Goal: Information Seeking & Learning: Learn about a topic

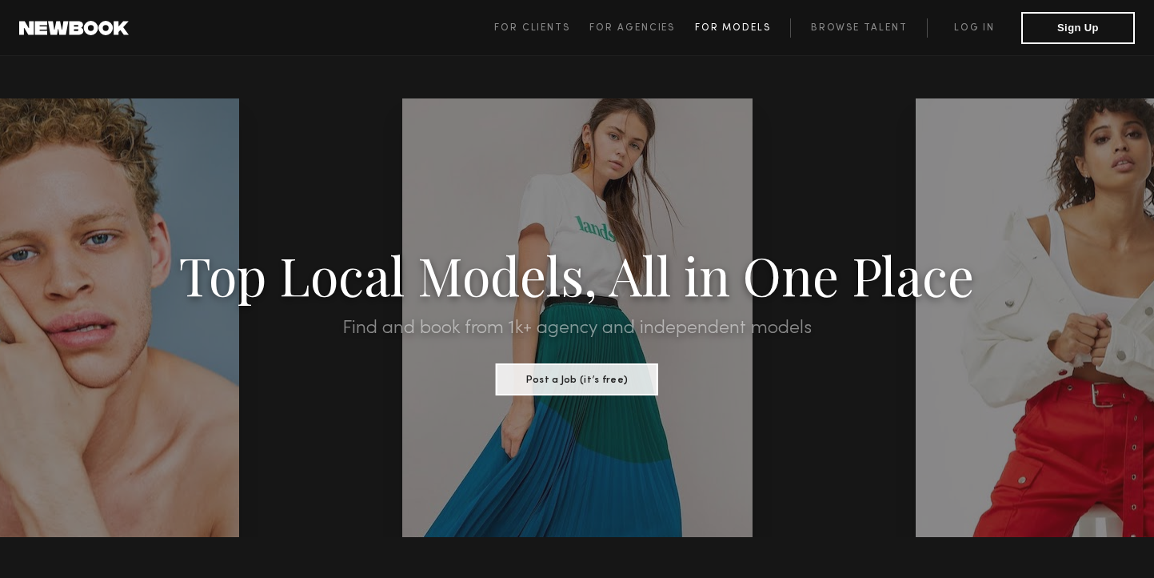
click at [745, 23] on span "For Models" at bounding box center [733, 28] width 76 height 10
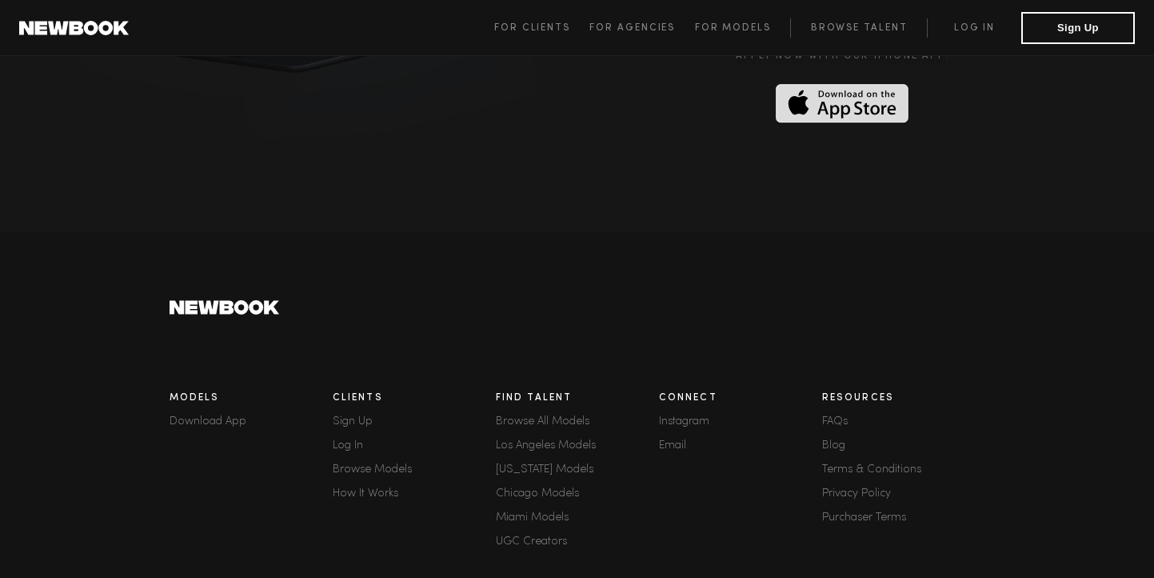
scroll to position [4382, 0]
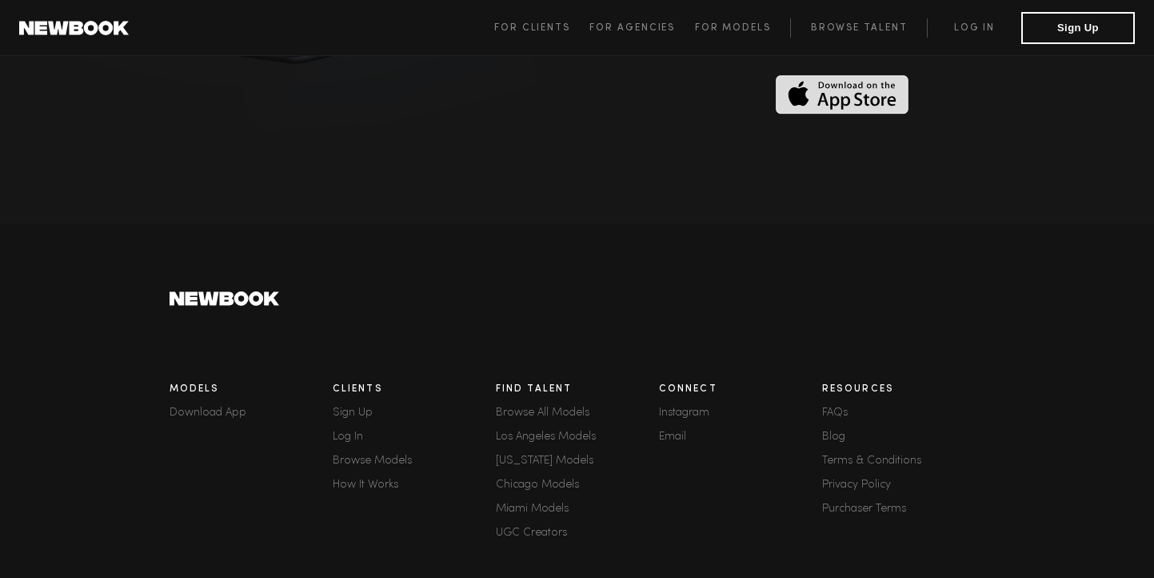
click at [831, 407] on link "FAQs" at bounding box center [903, 412] width 163 height 11
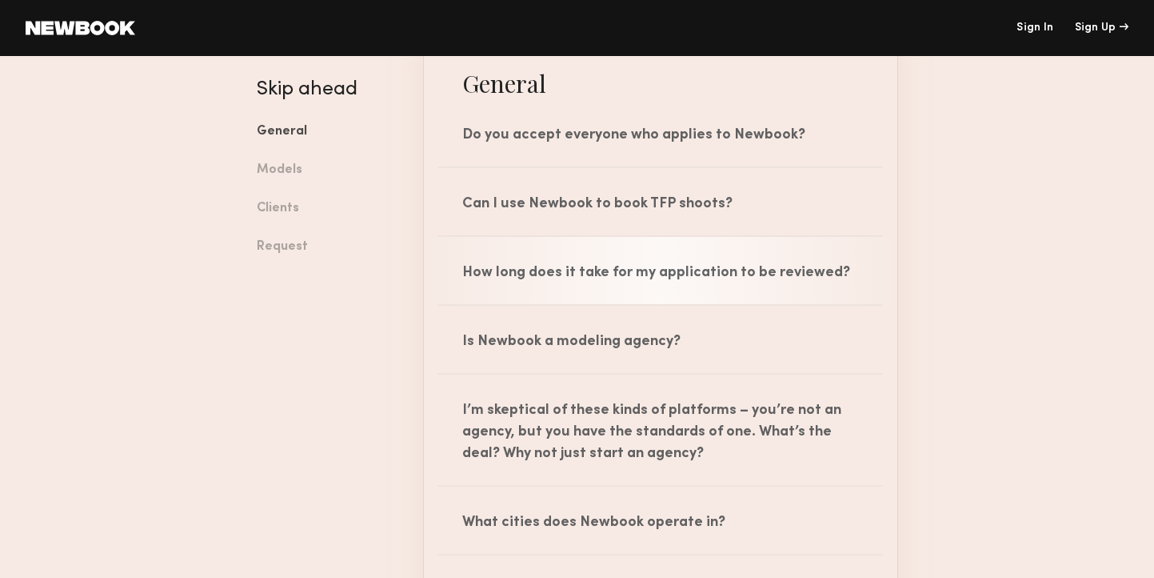
scroll to position [160, 0]
click at [778, 290] on div "How long does it take for my application to be reviewed?" at bounding box center [661, 269] width 474 height 67
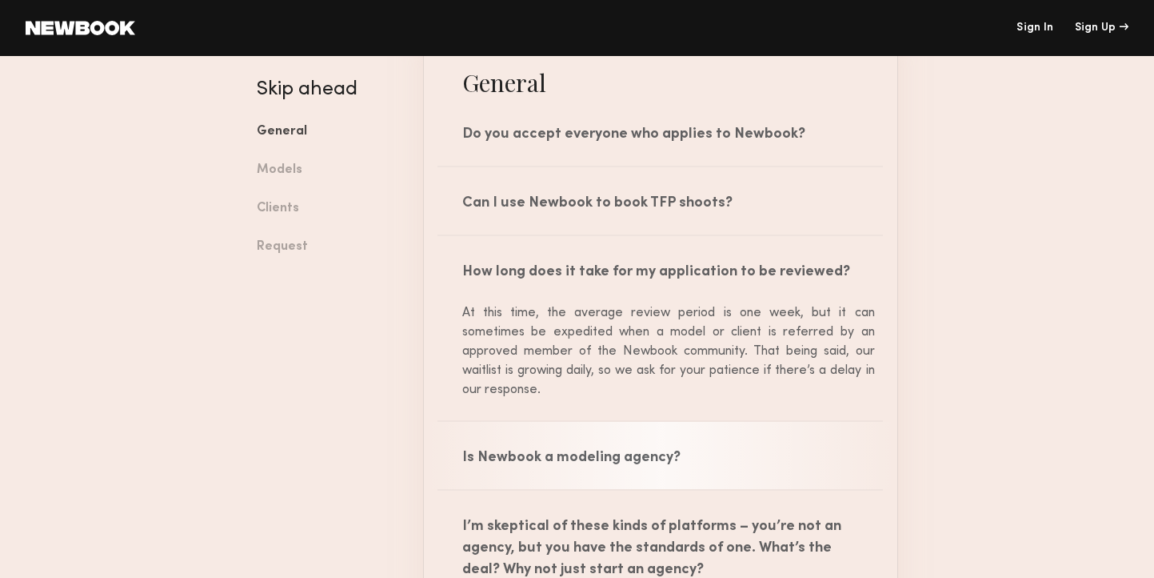
click at [666, 450] on div "Is Newbook a modeling agency?" at bounding box center [661, 455] width 474 height 67
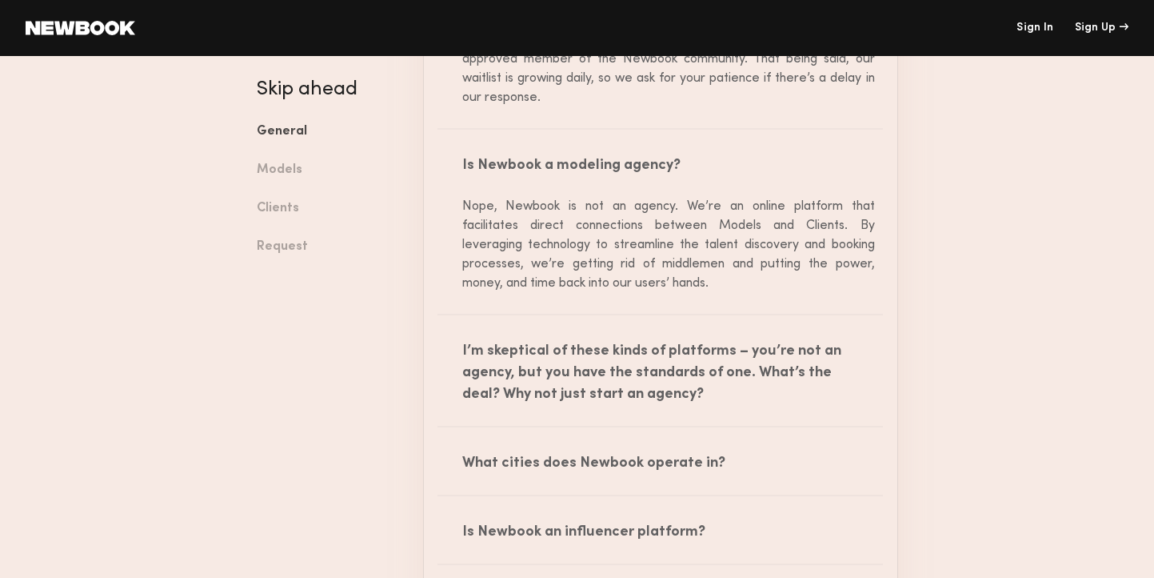
scroll to position [480, 0]
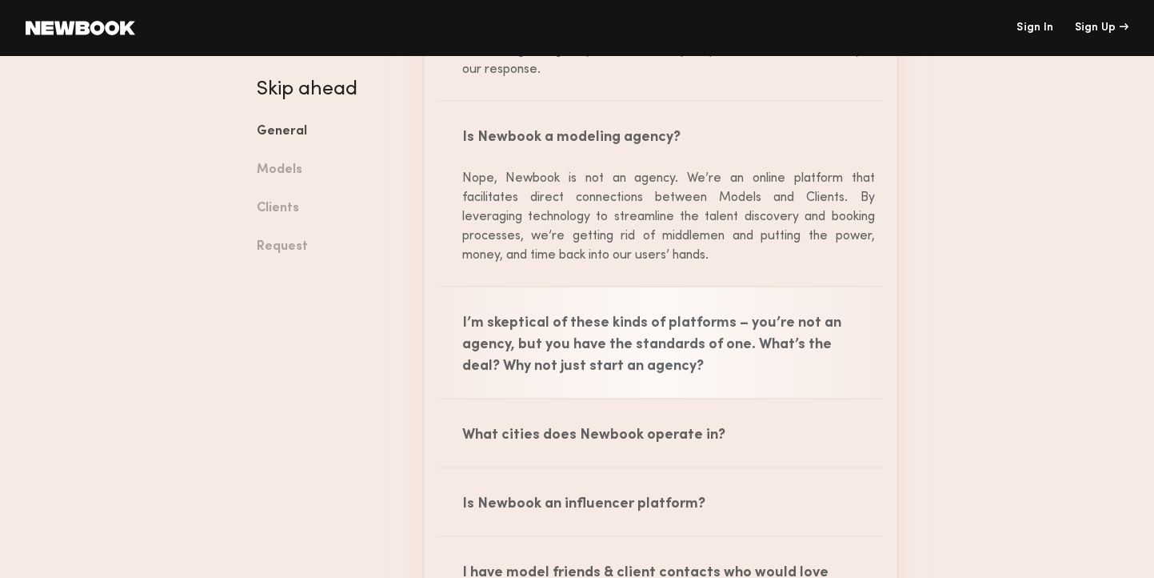
click at [655, 356] on div "I’m skeptical of these kinds of platforms – you’re not an agency, but you have …" at bounding box center [661, 342] width 474 height 110
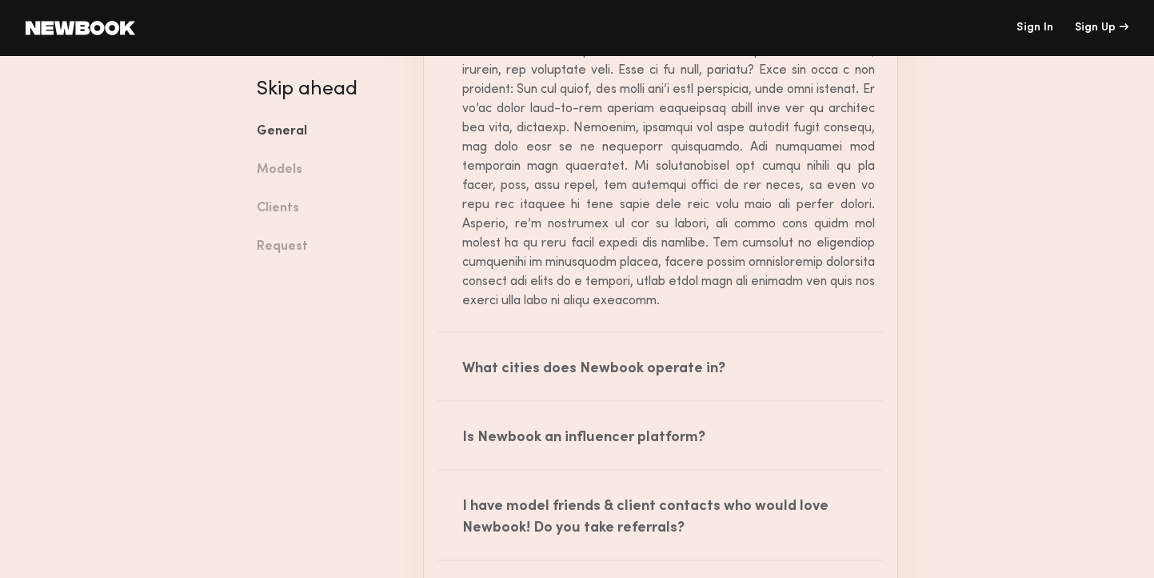
scroll to position [880, 0]
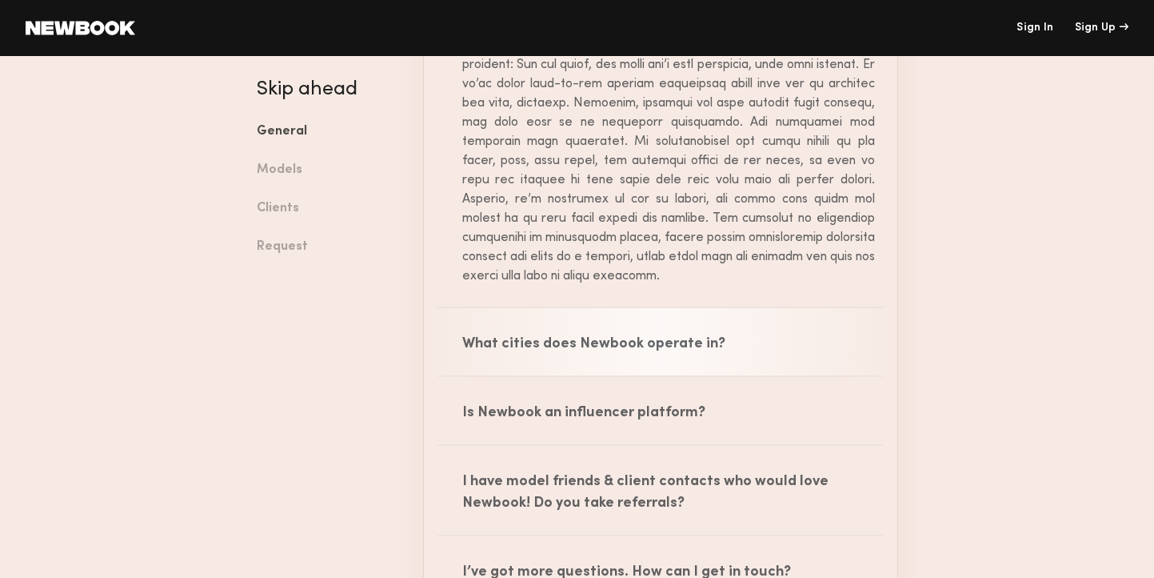
click at [582, 350] on div "What cities does Newbook operate in?" at bounding box center [661, 341] width 474 height 67
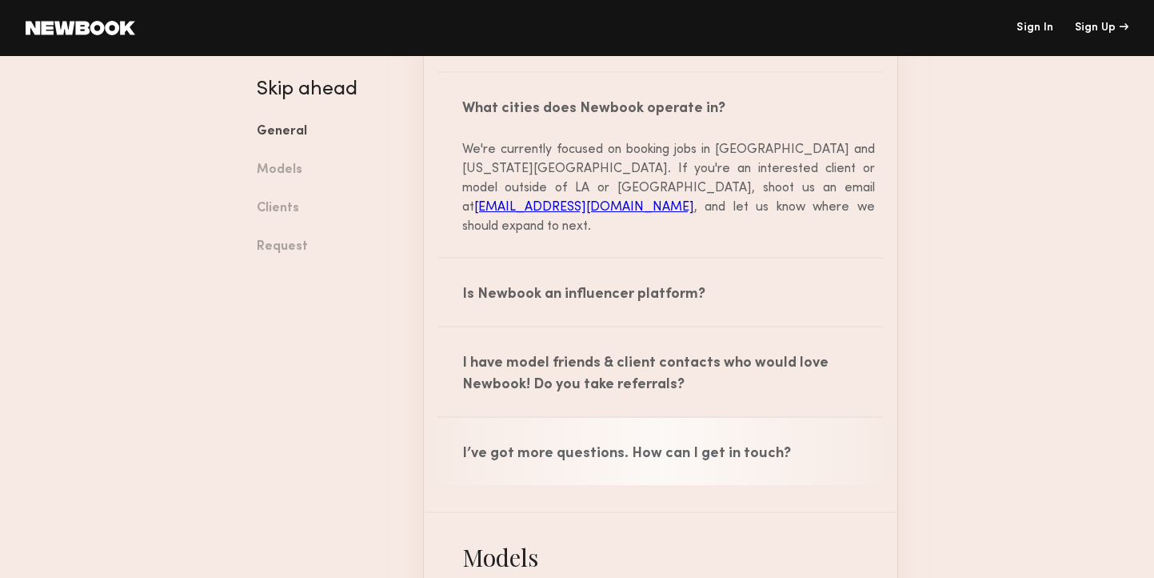
scroll to position [1120, 0]
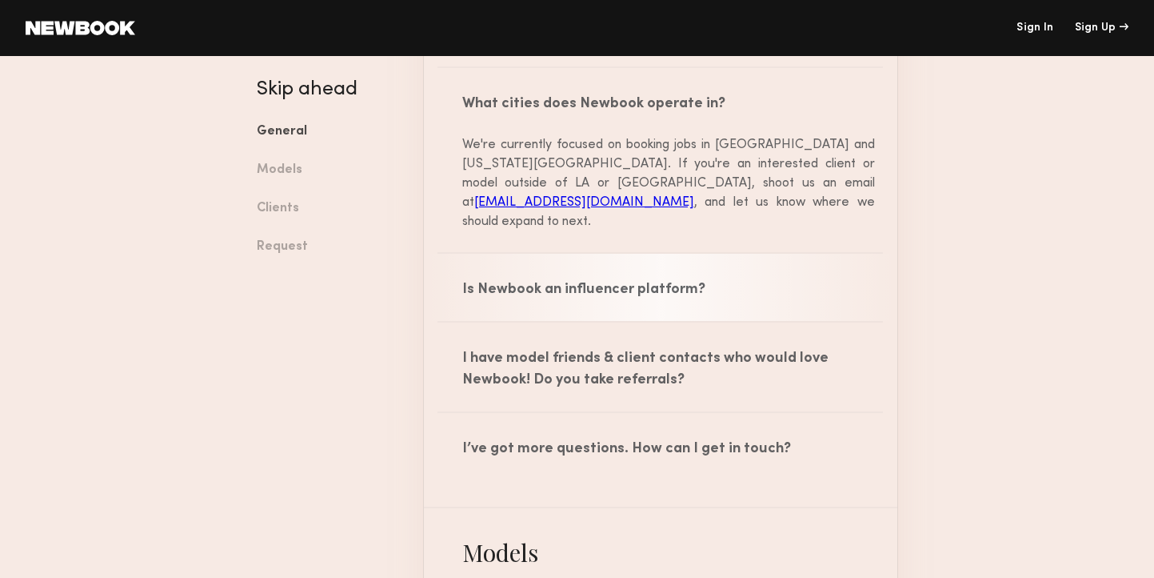
click at [579, 278] on div "Is Newbook an influencer platform?" at bounding box center [661, 287] width 474 height 67
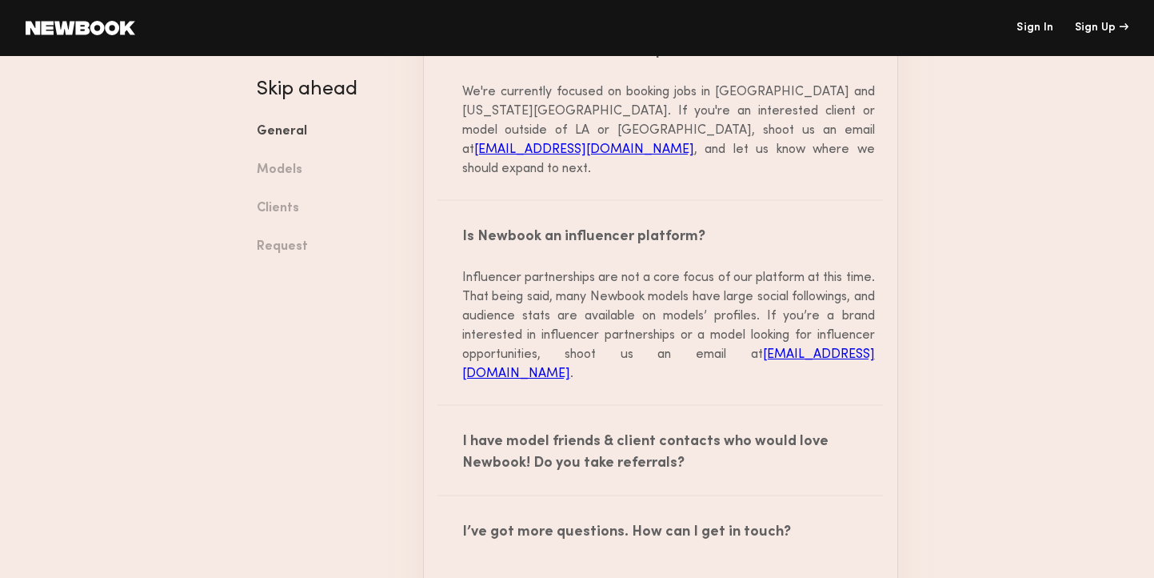
scroll to position [1200, 0]
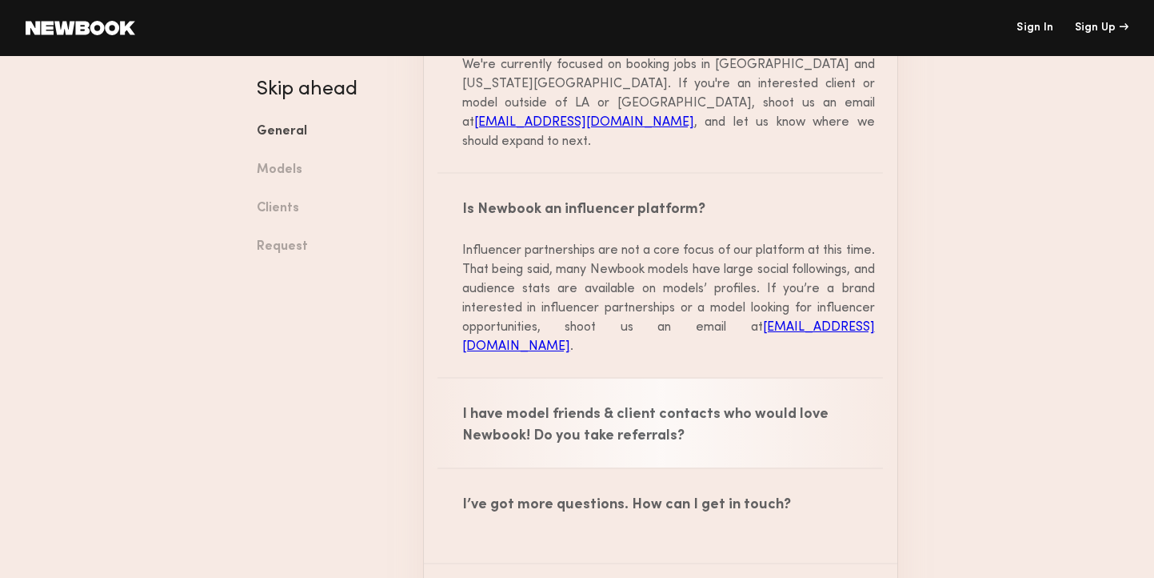
click at [697, 391] on div "I have model friends & client contacts who would love Newbook! Do you take refe…" at bounding box center [661, 422] width 474 height 89
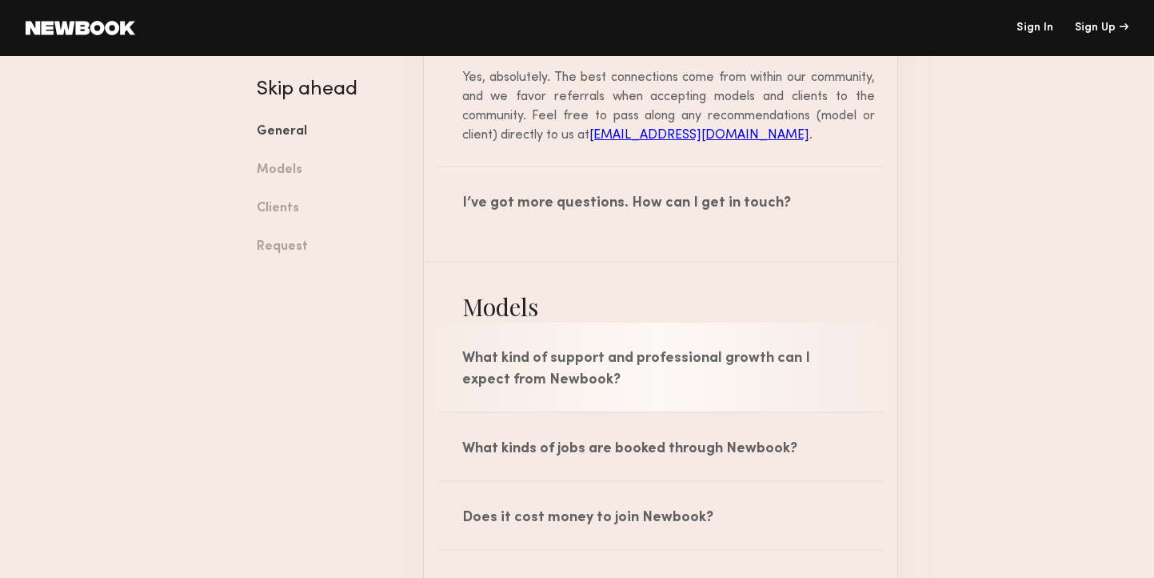
scroll to position [1600, 0]
click at [710, 325] on div "What kind of support and professional growth can I expect from Newbook?" at bounding box center [661, 366] width 474 height 89
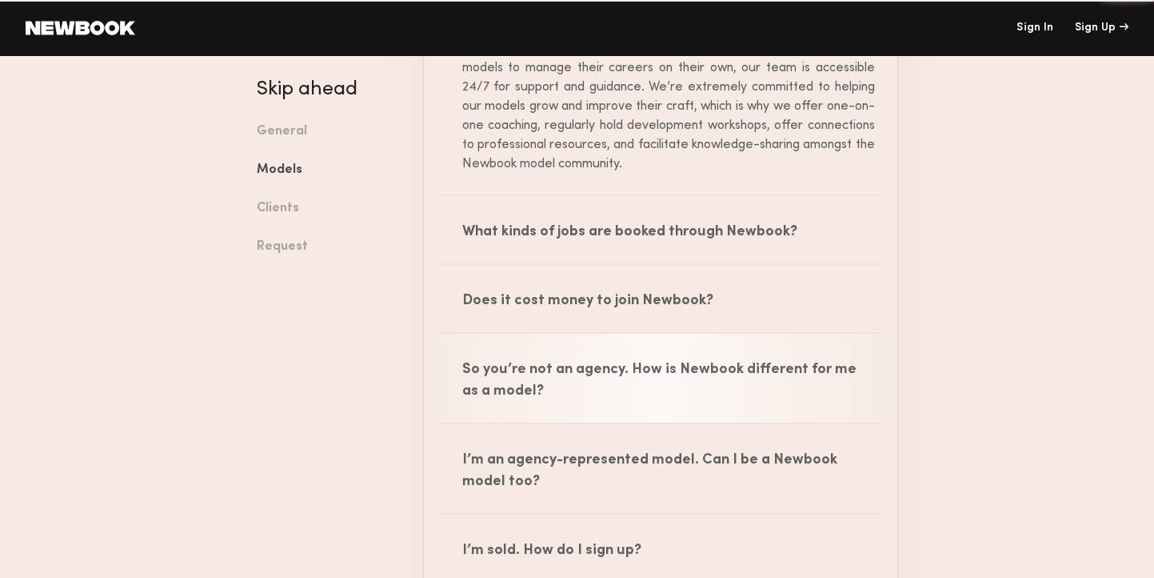
scroll to position [2000, 0]
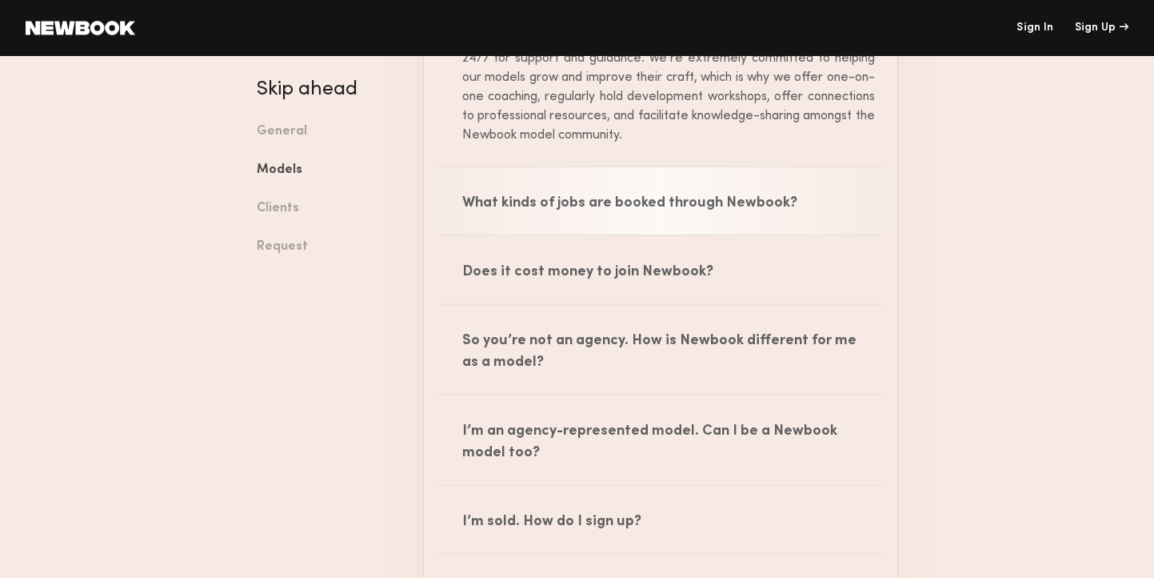
click at [574, 174] on div "What kinds of jobs are booked through Newbook?" at bounding box center [661, 200] width 474 height 67
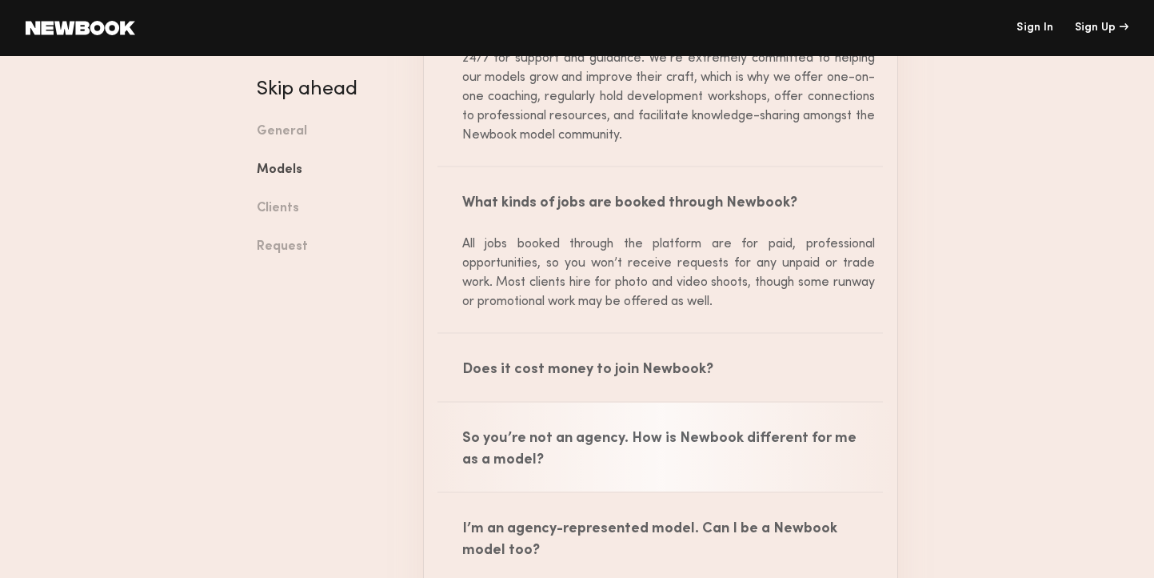
click at [571, 434] on div "So you’re not an agency. How is Newbook different for me as a model?" at bounding box center [661, 446] width 474 height 89
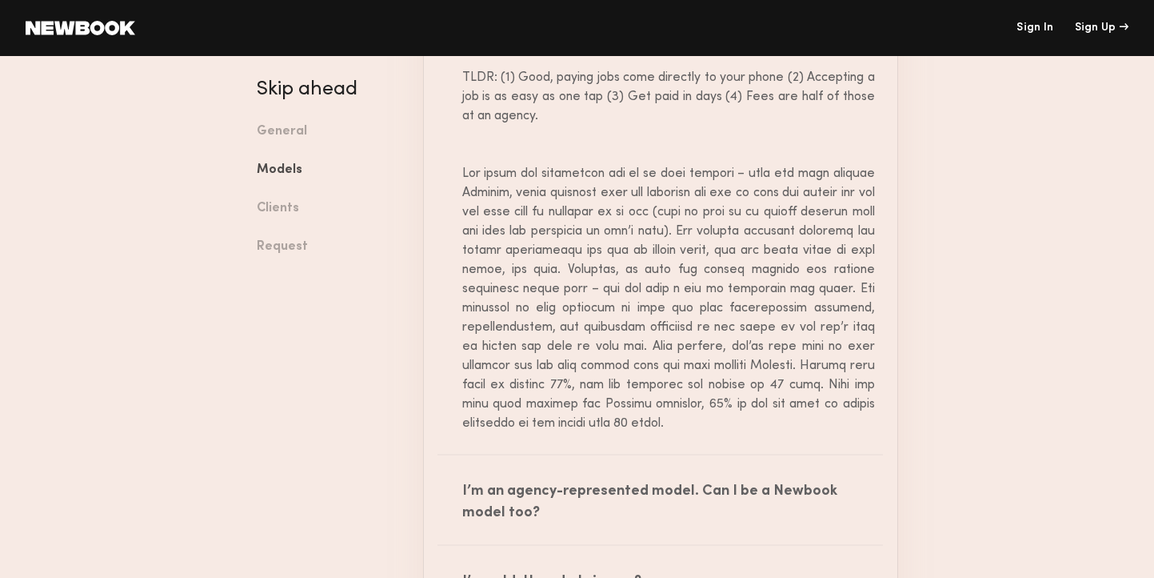
scroll to position [2640, 0]
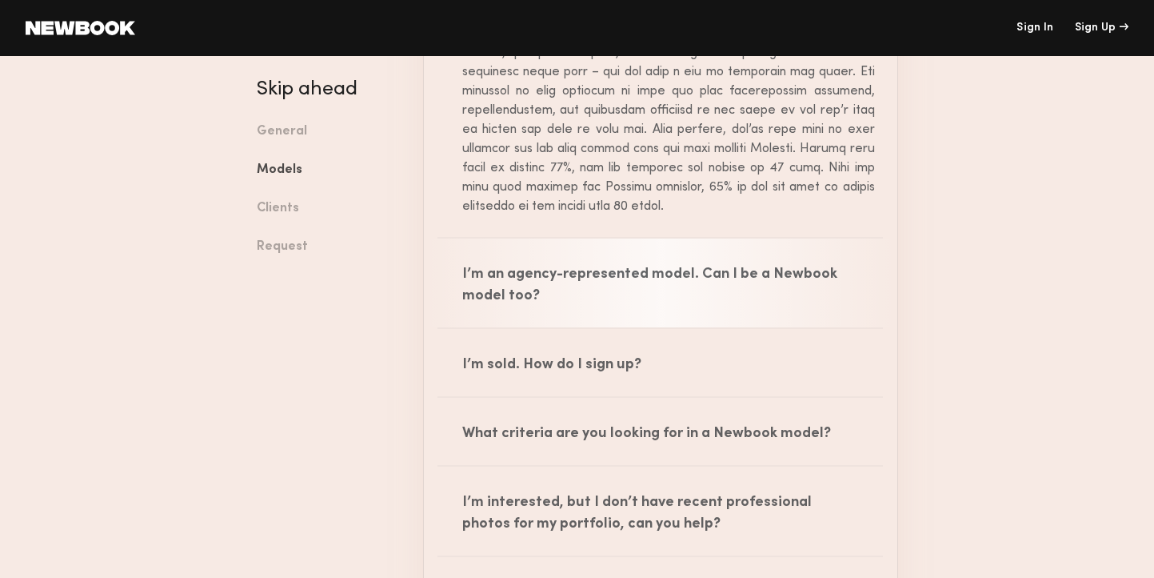
click at [653, 282] on div "I’m an agency-represented model. Can I be a Newbook model too?" at bounding box center [661, 282] width 474 height 89
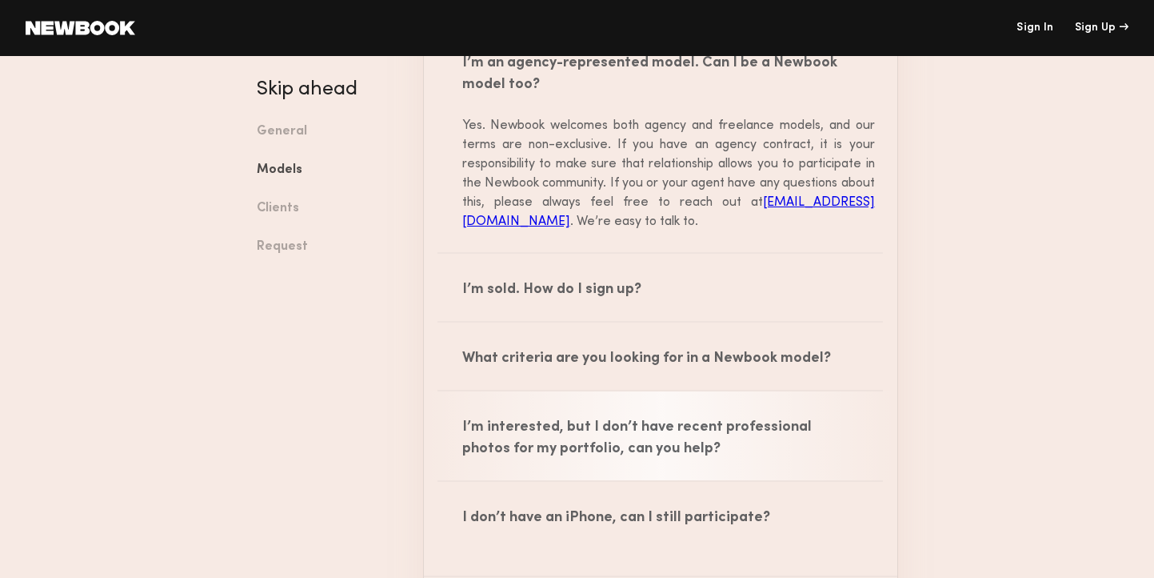
scroll to position [2880, 0]
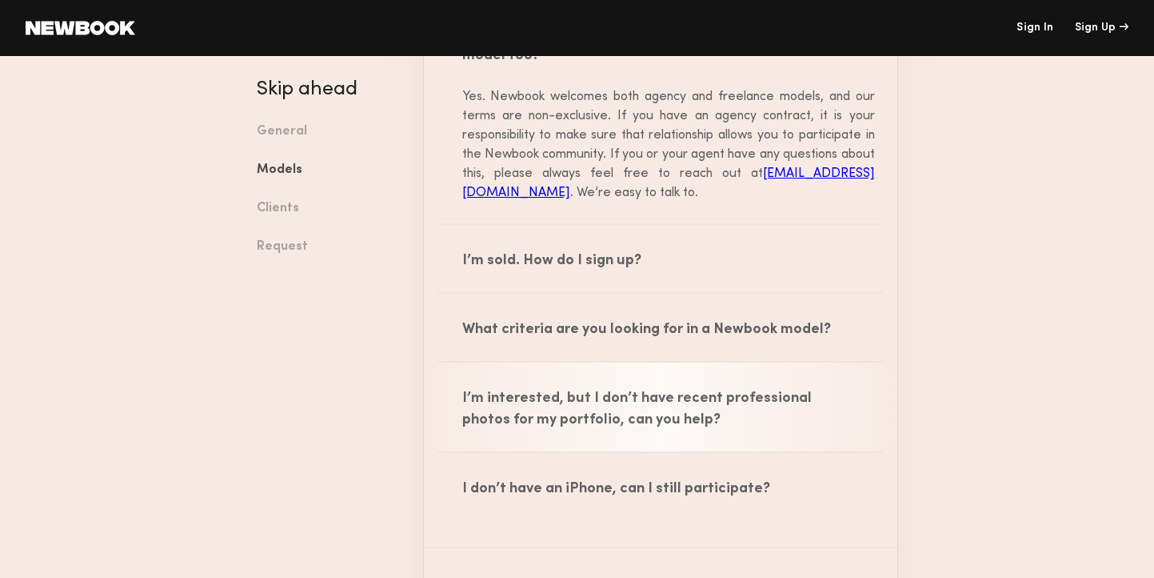
click at [582, 402] on div "I’m interested, but I don’t have recent professional photos for my portfolio, c…" at bounding box center [661, 406] width 474 height 89
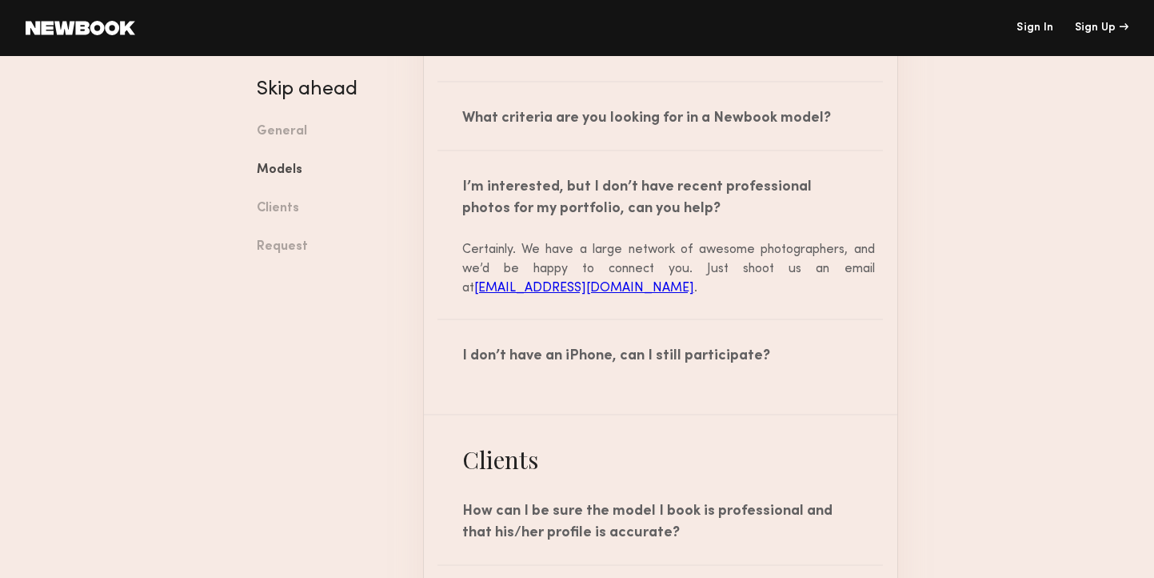
scroll to position [3120, 0]
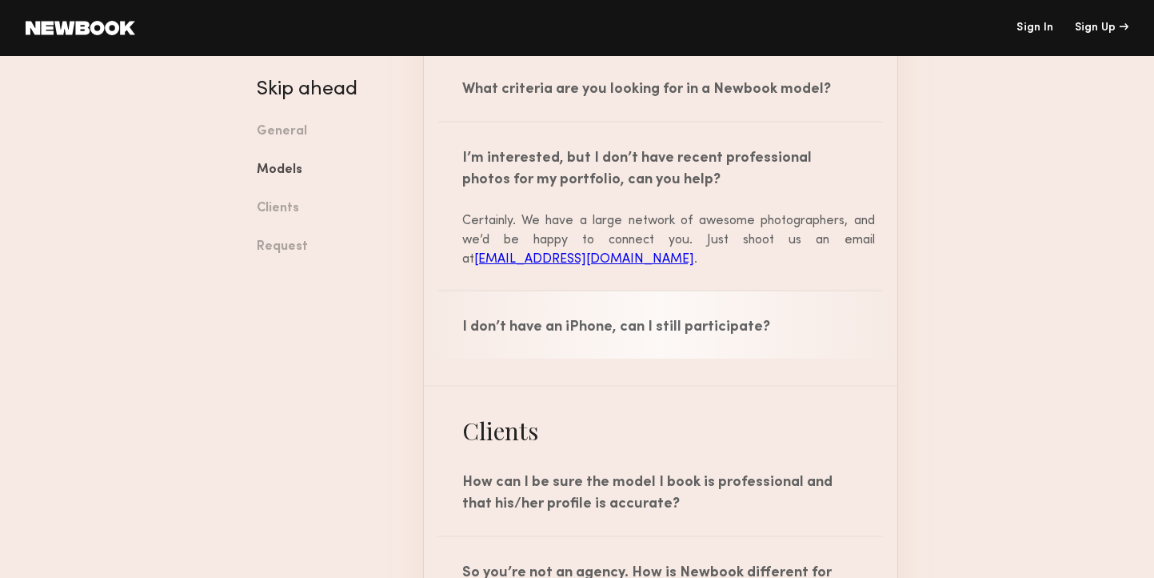
click at [542, 321] on div "I don’t have an iPhone, can I still participate?" at bounding box center [661, 324] width 474 height 67
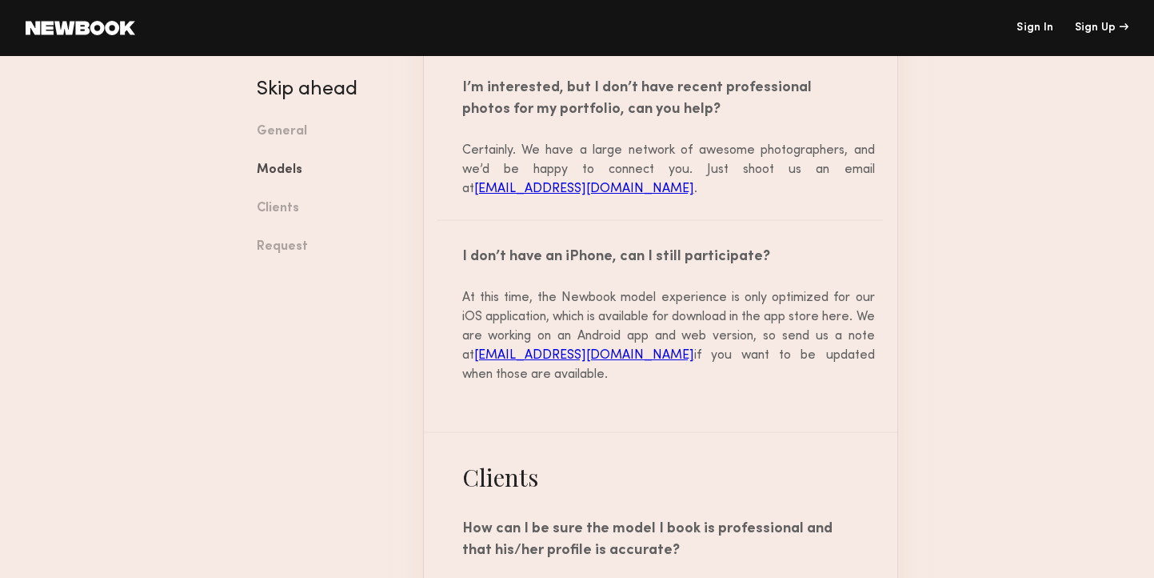
scroll to position [3280, 0]
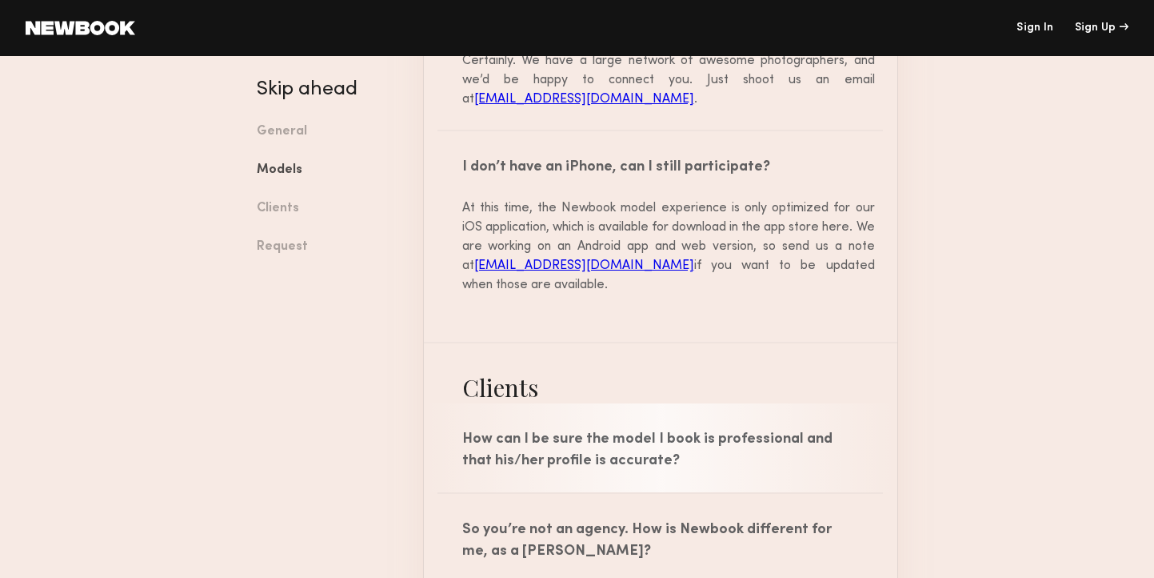
click at [659, 436] on div "How can I be sure the model I book is professional and that his/her profile is …" at bounding box center [661, 447] width 474 height 89
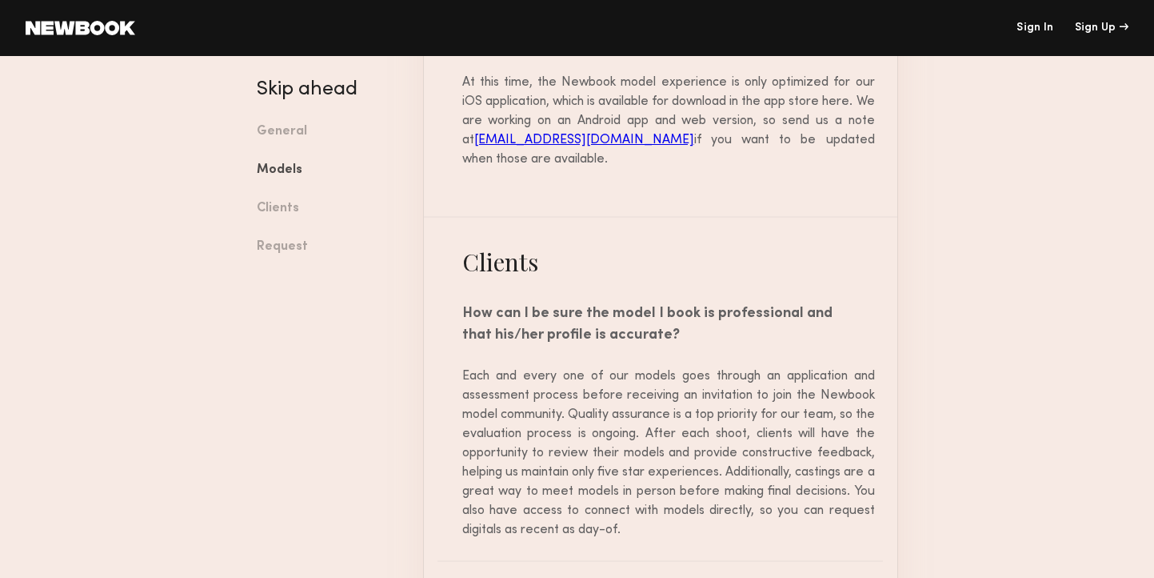
scroll to position [3440, 0]
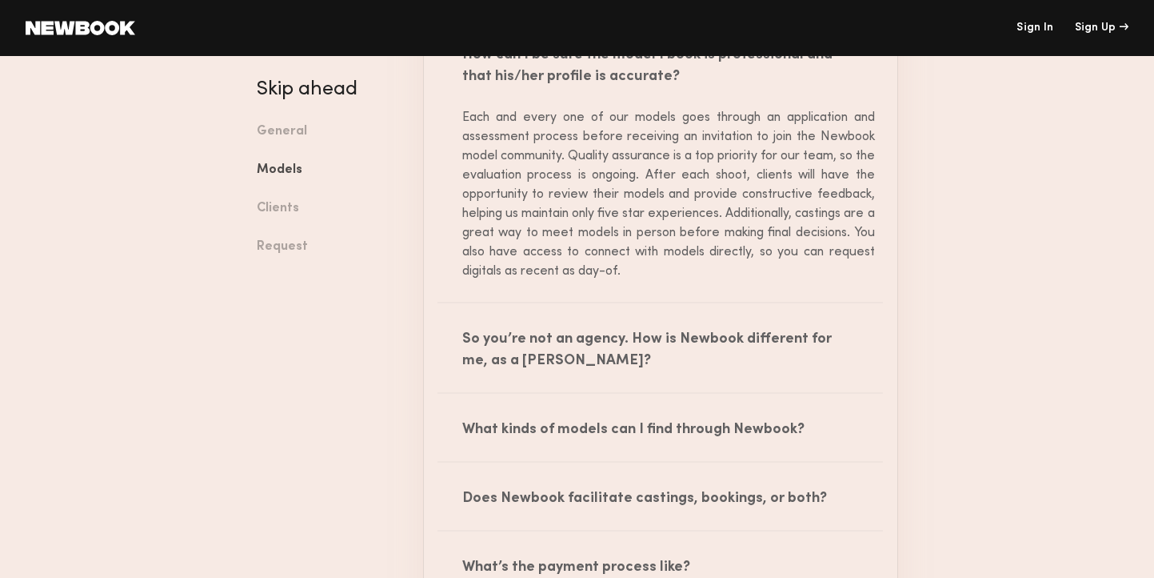
scroll to position [3680, 0]
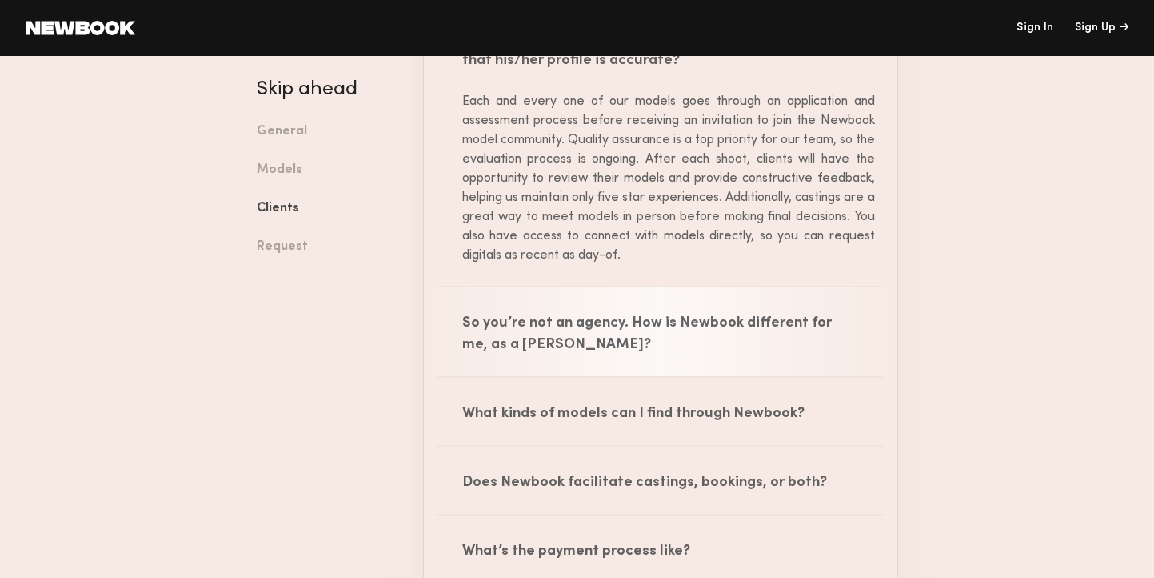
click at [577, 334] on div "So you’re not an agency. How is Newbook different for me, as a [PERSON_NAME]?" at bounding box center [661, 331] width 474 height 89
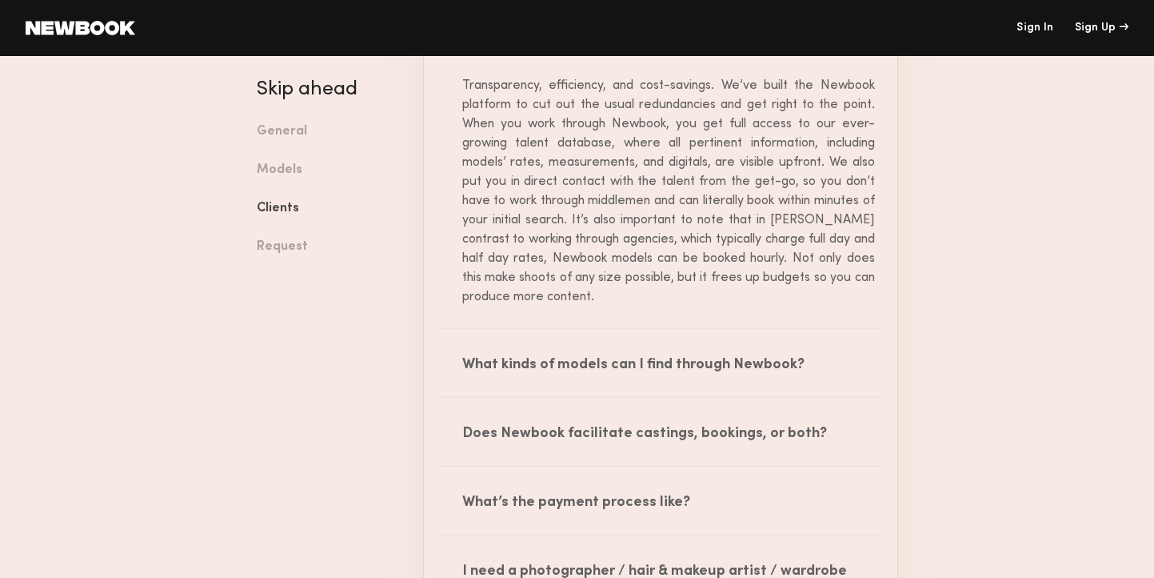
scroll to position [4080, 0]
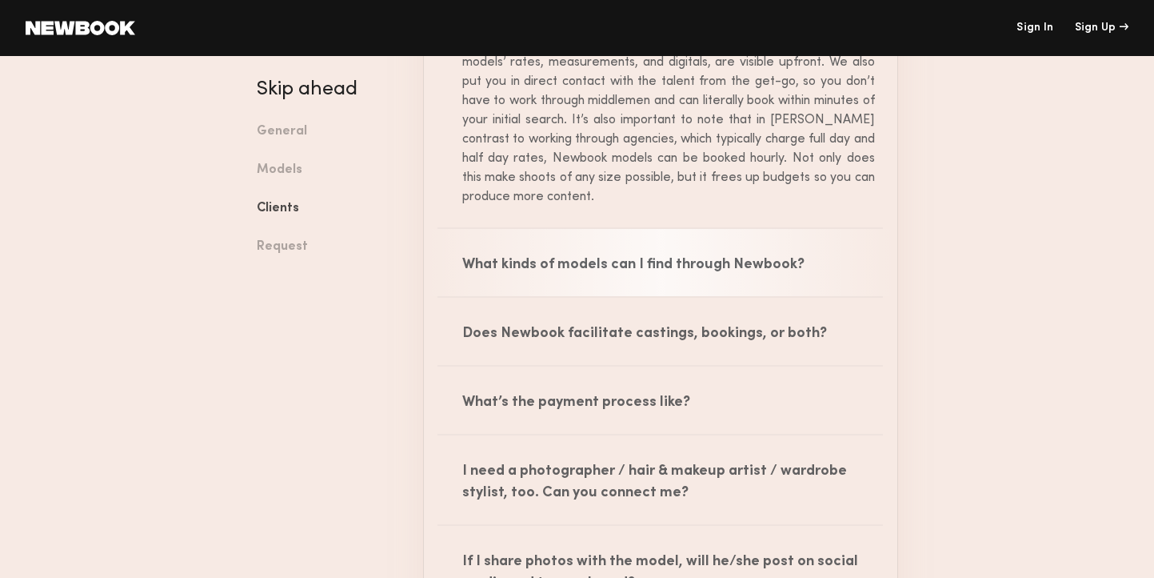
click at [593, 267] on div "What kinds of models can I find through Newbook?" at bounding box center [661, 262] width 474 height 67
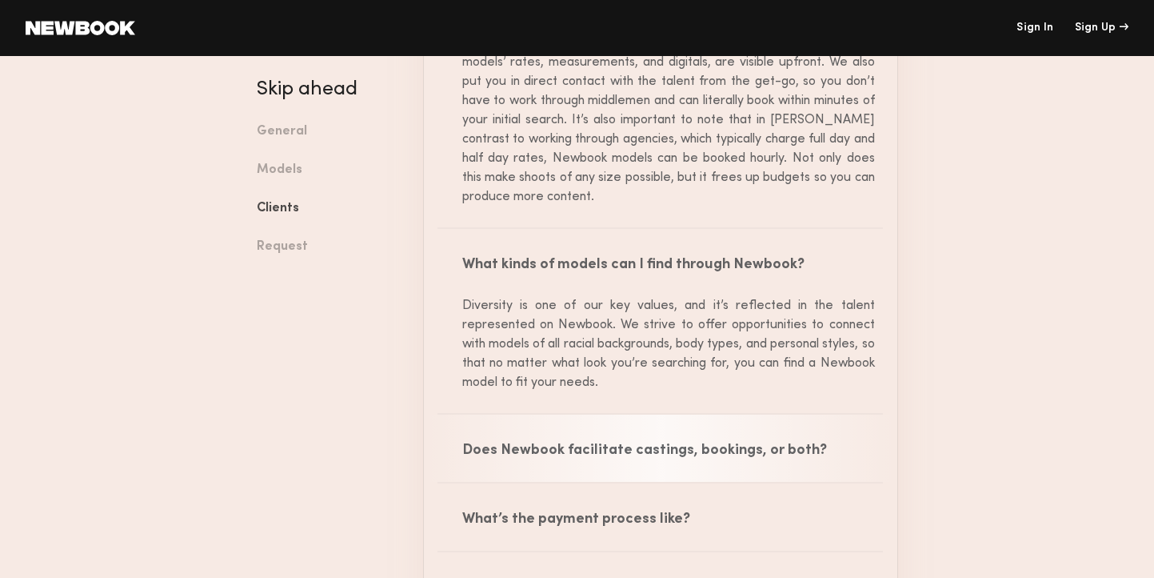
click at [766, 444] on div "Does Newbook facilitate castings, bookings, or both?" at bounding box center [661, 447] width 474 height 67
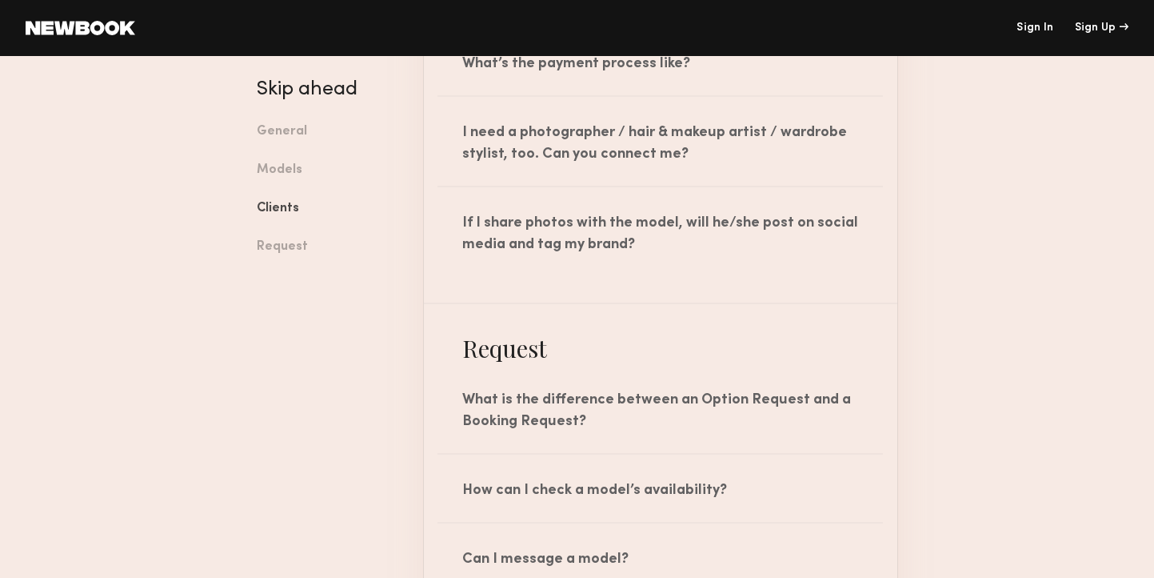
scroll to position [4640, 0]
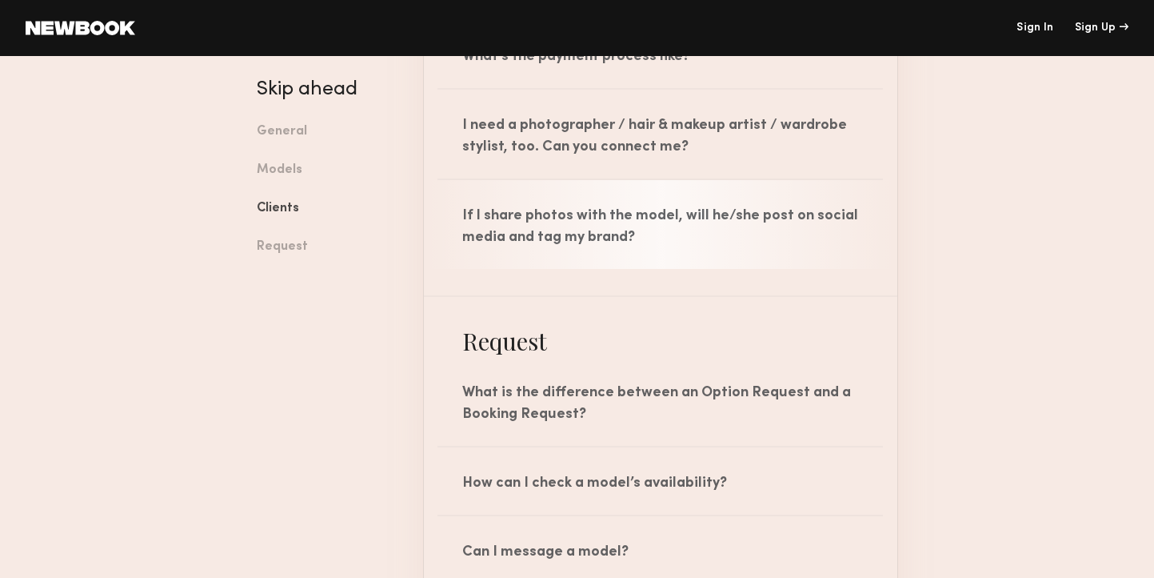
click at [633, 238] on div "If I share photos with the model, will he/she post on social media and tag my b…" at bounding box center [661, 224] width 474 height 89
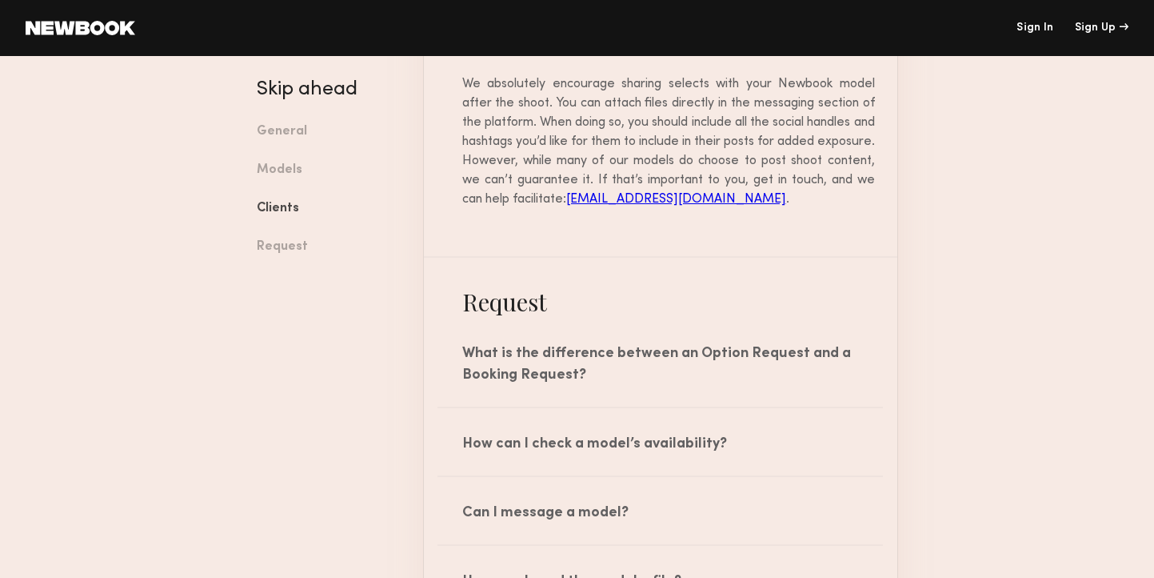
scroll to position [4880, 0]
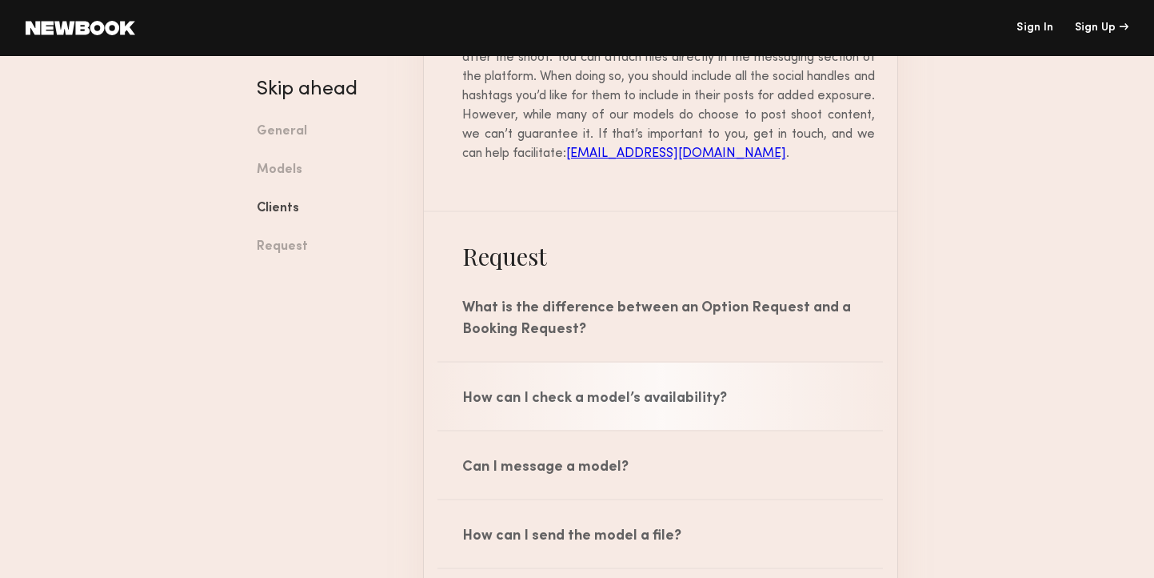
click at [616, 397] on div "How can I check a model’s availability?" at bounding box center [661, 395] width 474 height 67
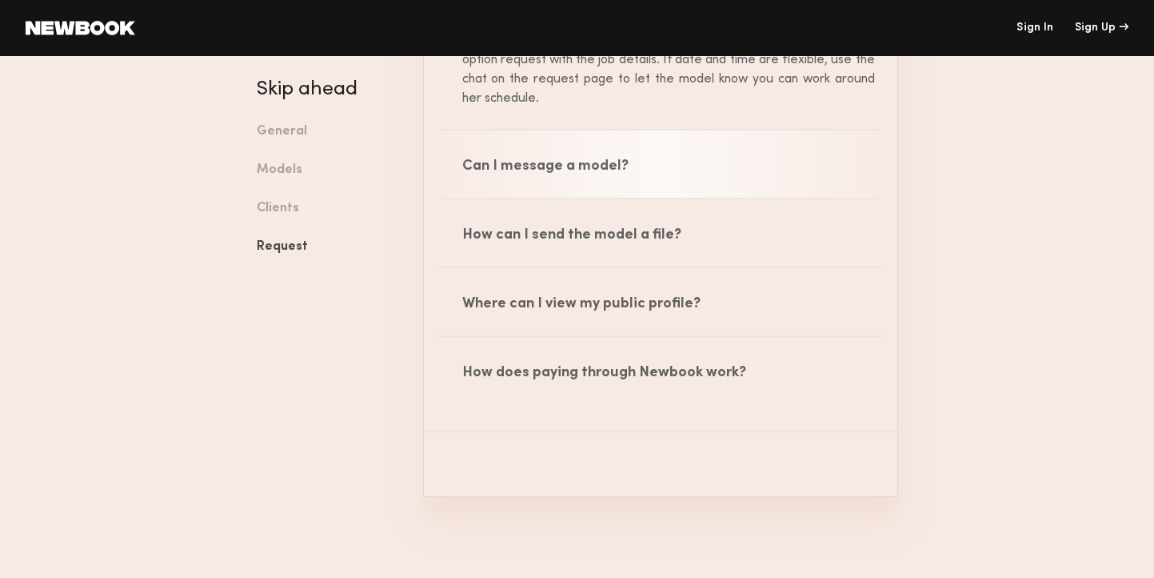
scroll to position [5280, 0]
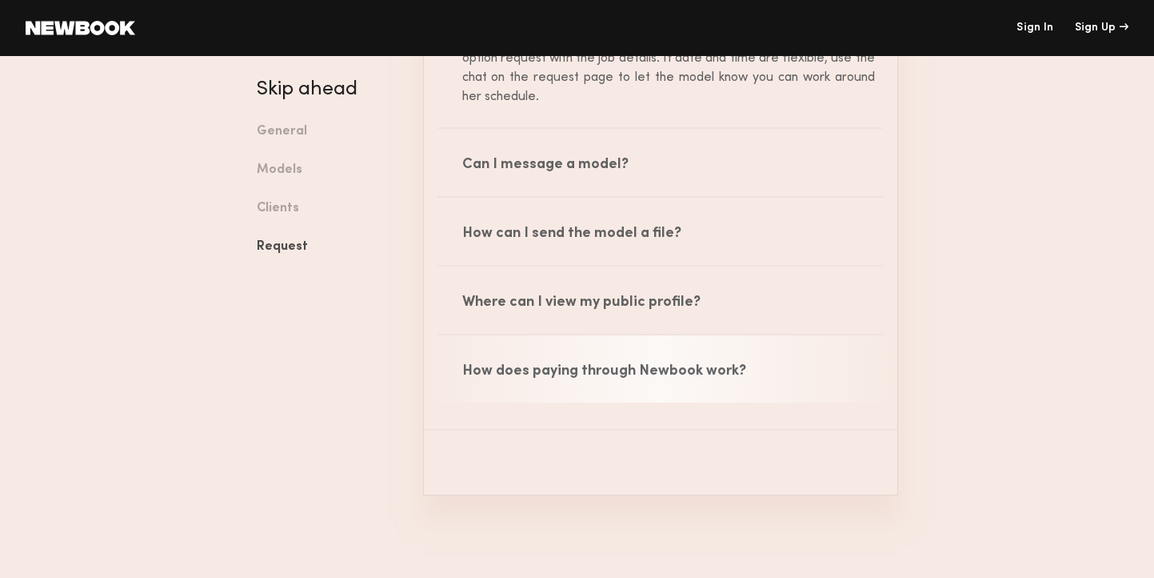
click at [617, 374] on div "How does paying through Newbook work?" at bounding box center [661, 368] width 474 height 67
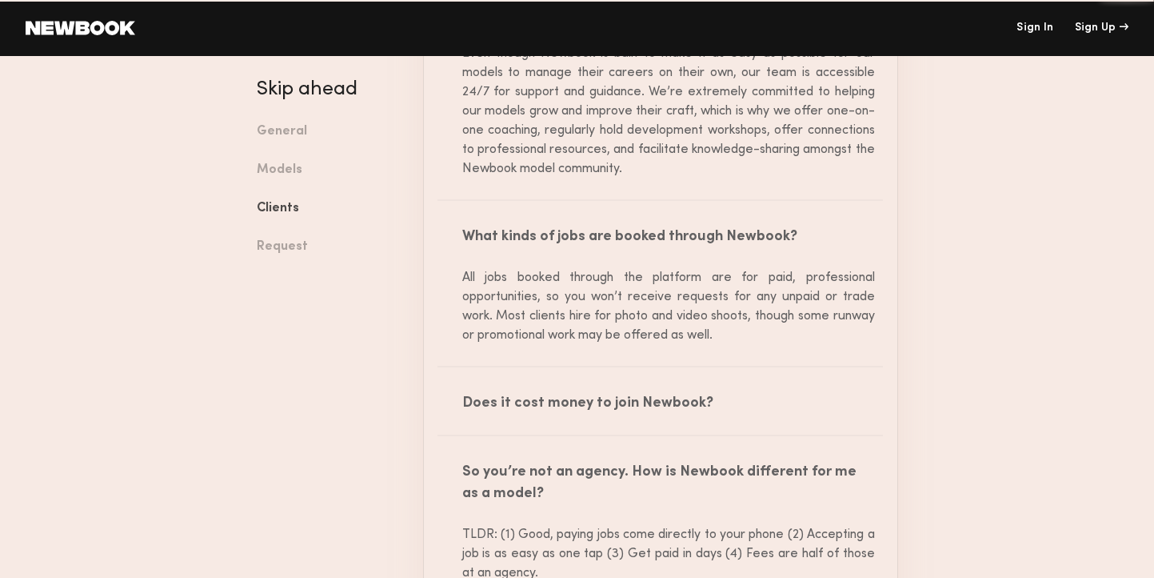
scroll to position [720, 0]
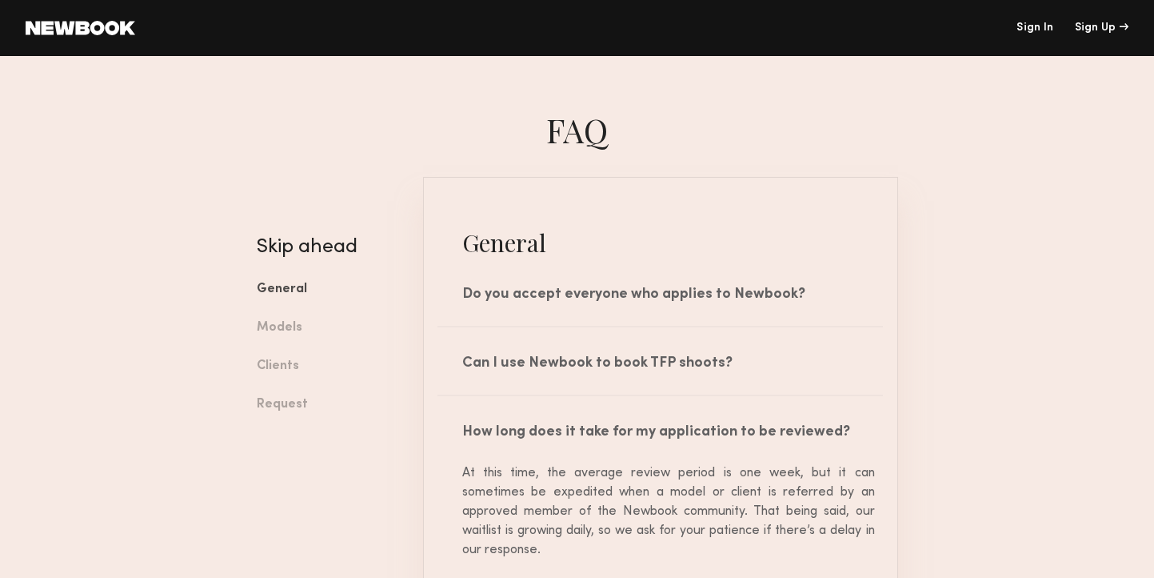
click at [85, 26] on link at bounding box center [81, 28] width 110 height 14
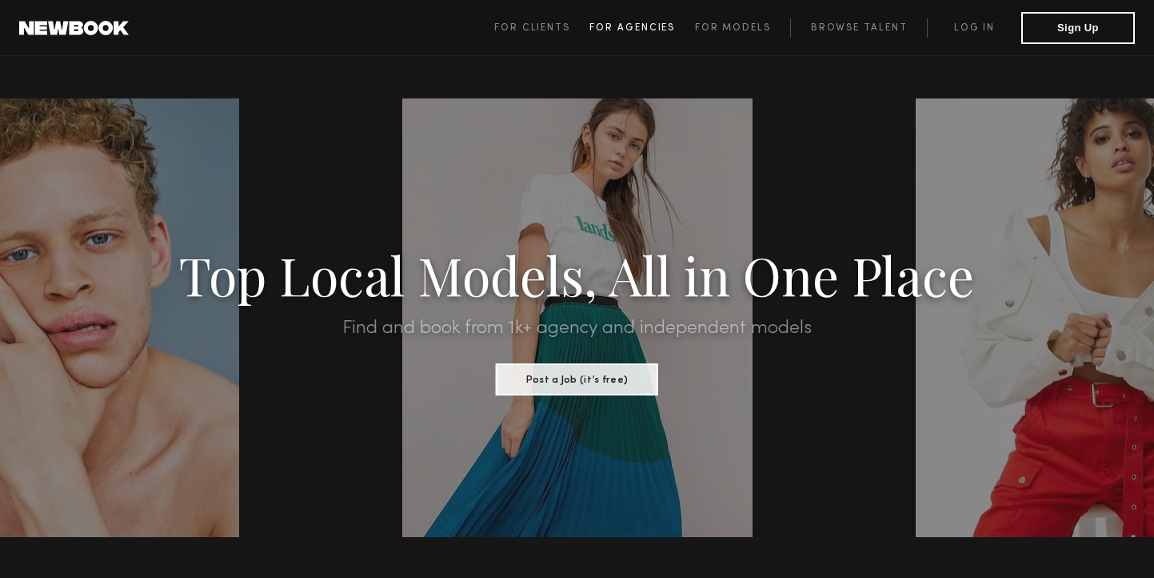
click at [639, 25] on span "For Agencies" at bounding box center [633, 28] width 86 height 10
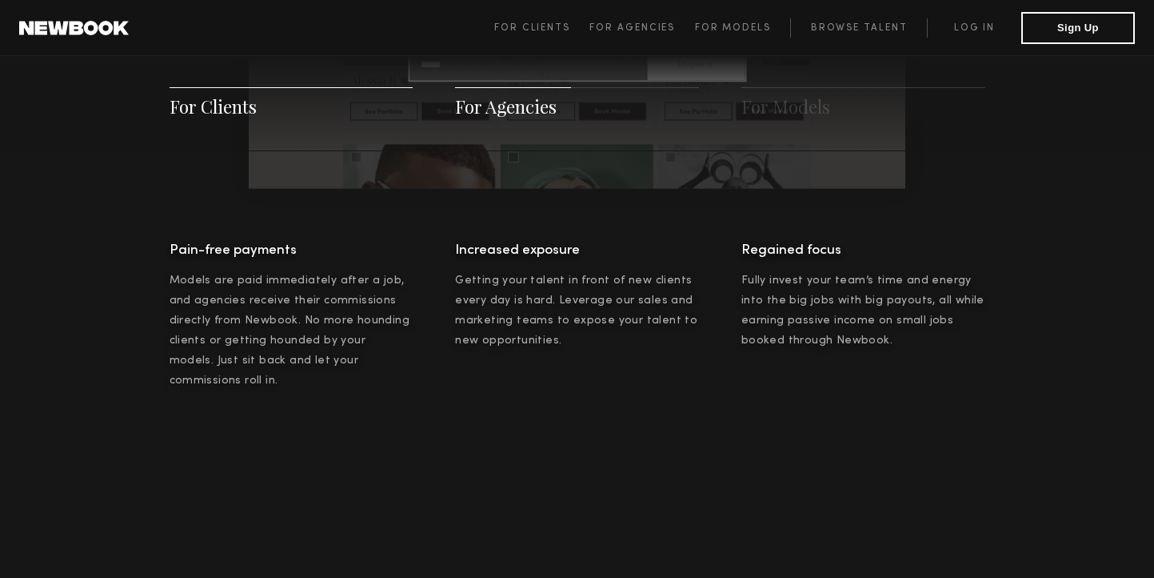
scroll to position [1940, 0]
